Goal: Task Accomplishment & Management: Complete application form

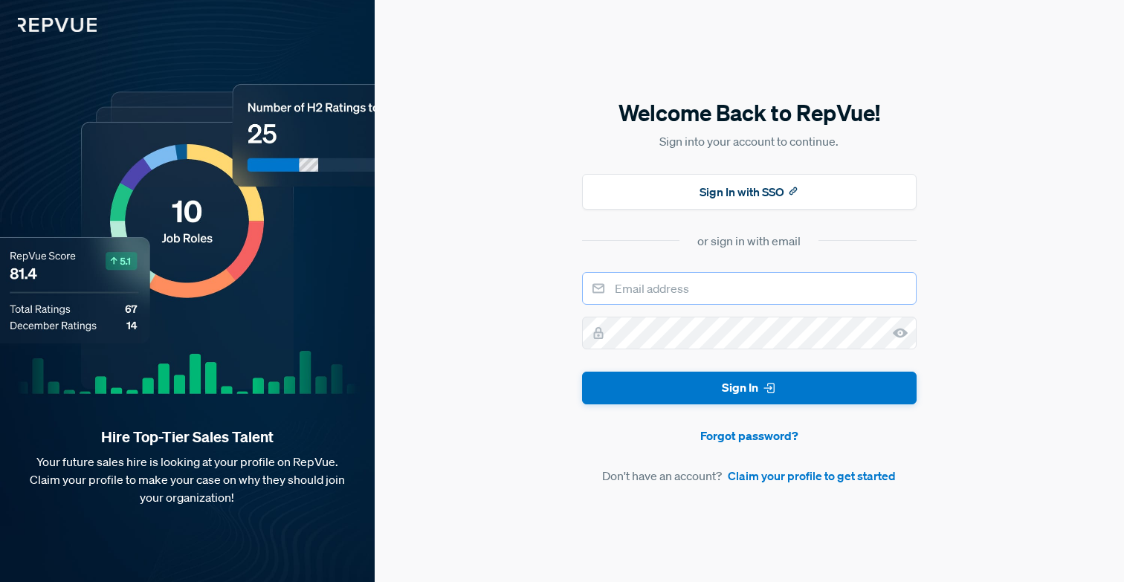
click at [677, 288] on input "email" at bounding box center [749, 288] width 334 height 33
click at [472, 292] on div "Welcome Back to RepVue! Sign into your account to continue. Sign In with SSO or…" at bounding box center [749, 291] width 749 height 582
click at [758, 479] on link "Claim your profile to get started" at bounding box center [812, 476] width 168 height 18
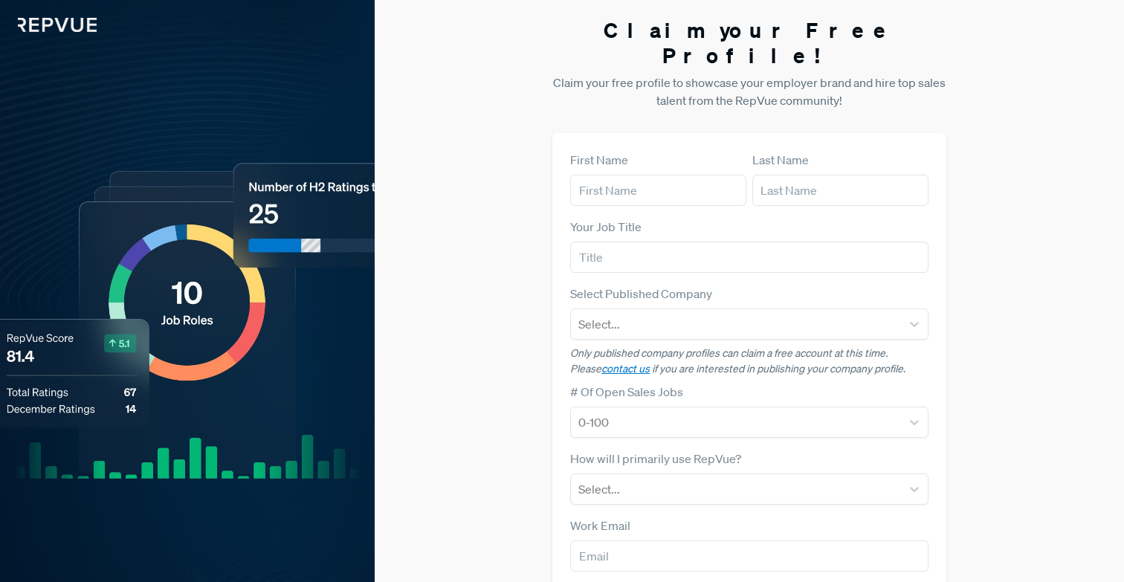
scroll to position [7, 0]
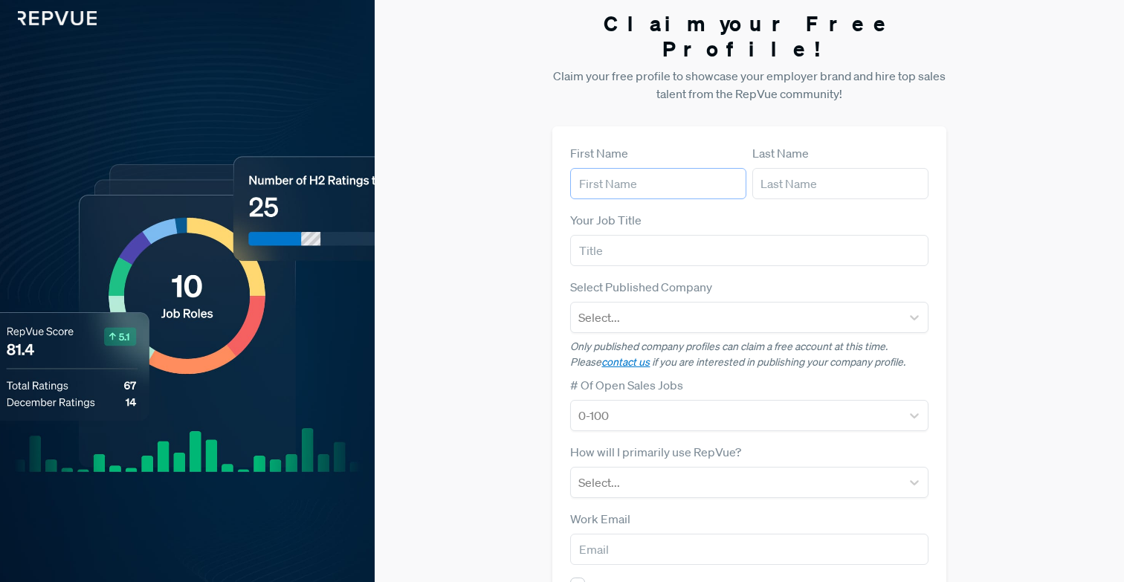
click at [616, 168] on input "text" at bounding box center [658, 183] width 176 height 31
type input "[PERSON_NAME]"
type input "s"
click at [585, 235] on input "text" at bounding box center [749, 250] width 358 height 31
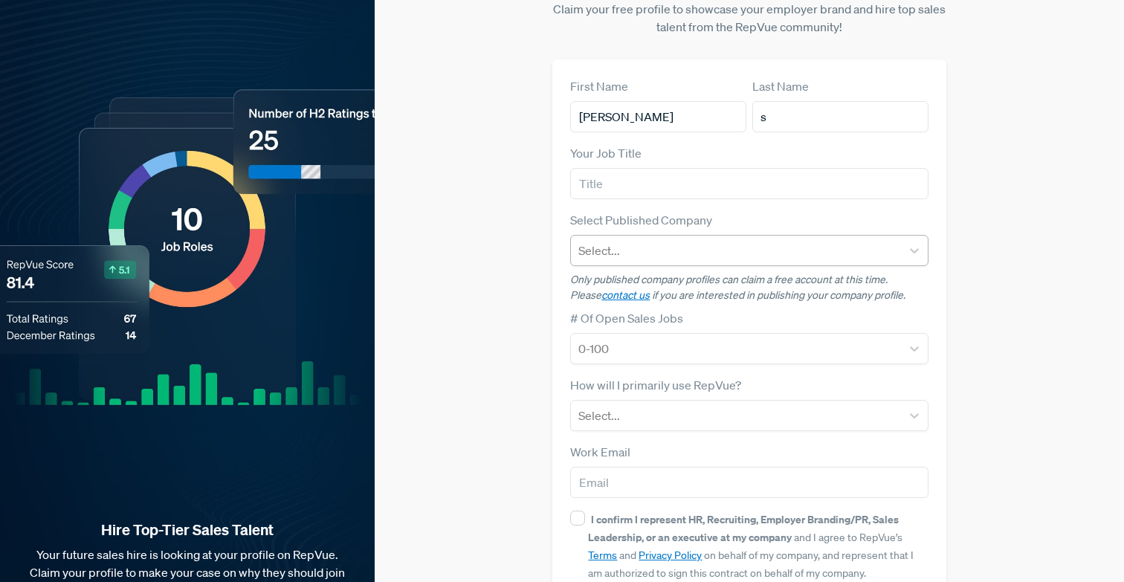
click at [586, 240] on div at bounding box center [735, 250] width 314 height 21
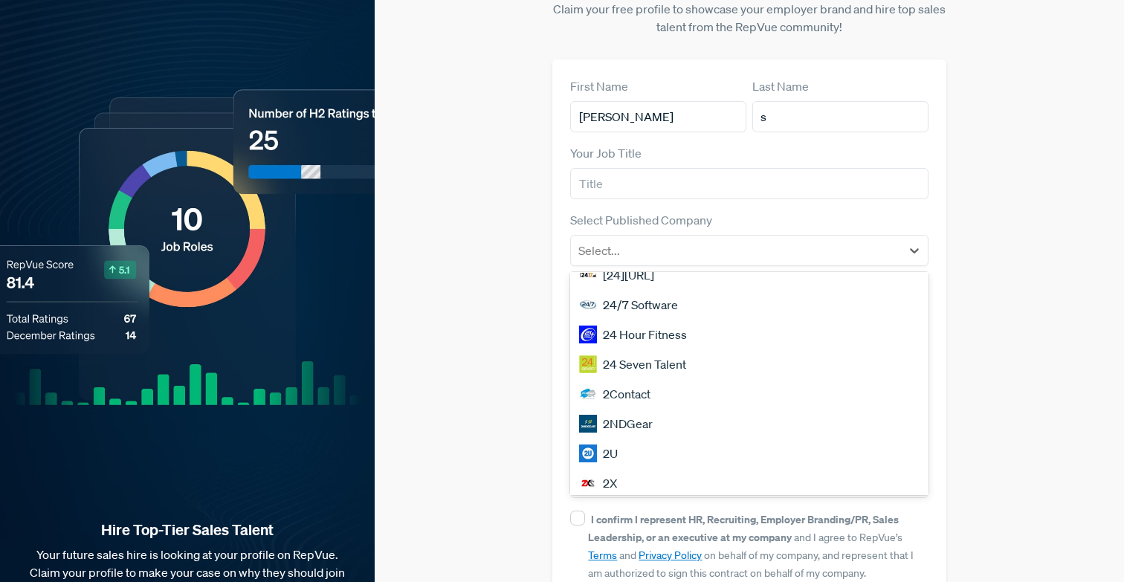
scroll to position [1270, 0]
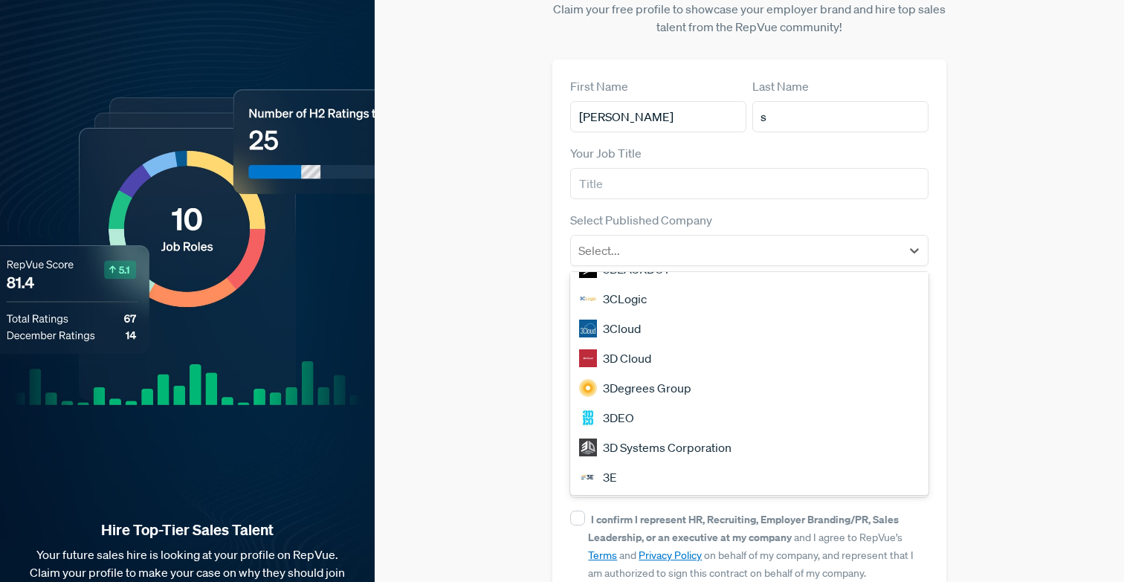
click at [482, 429] on div "Claim your Free Profile! Claim your free profile to showcase your employer bran…" at bounding box center [749, 300] width 749 height 748
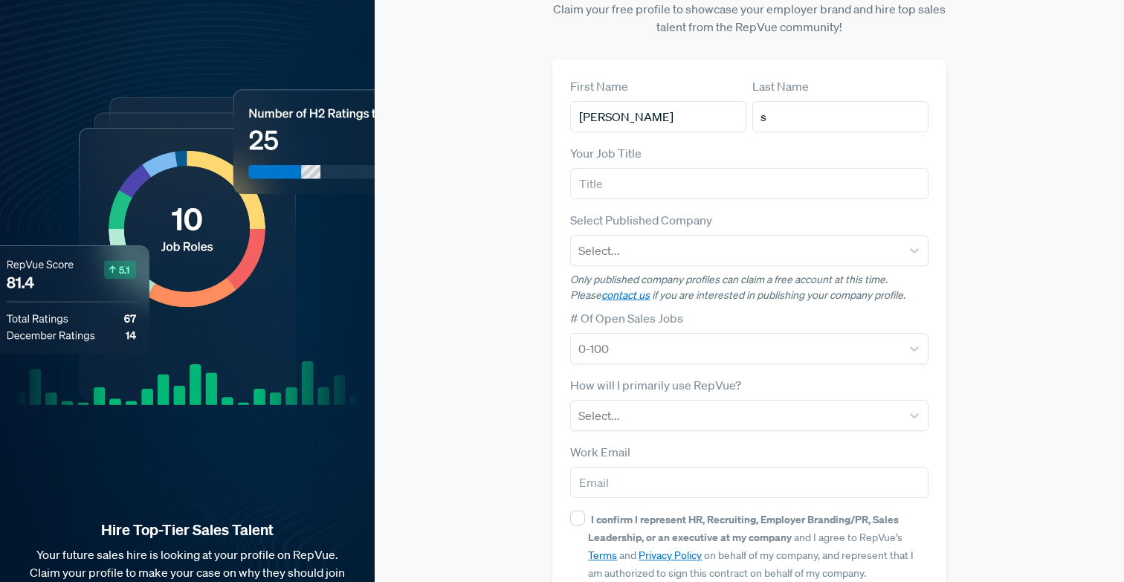
click at [690, 272] on p "Only published company profiles can claim a free account at this time. Please c…" at bounding box center [749, 287] width 358 height 31
